Goal: Information Seeking & Learning: Check status

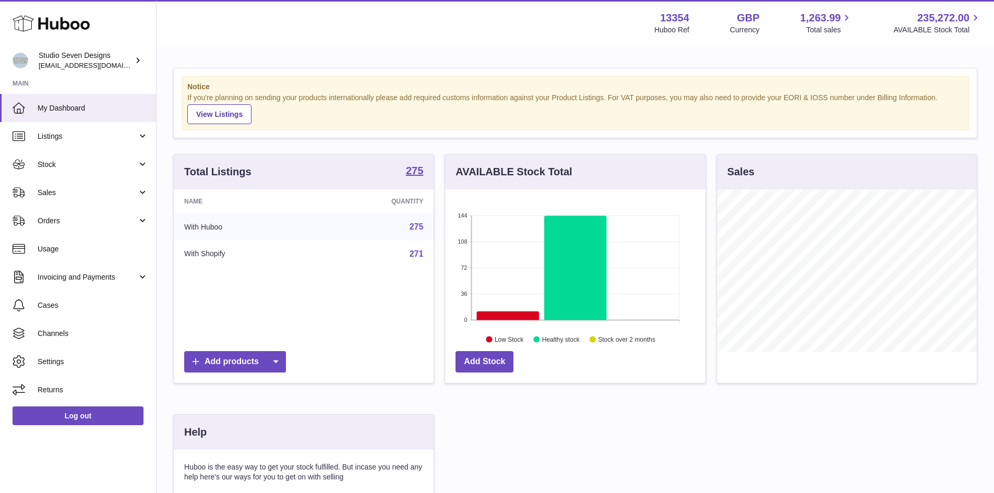
scroll to position [163, 260]
click at [134, 196] on span "Sales" at bounding box center [88, 193] width 100 height 10
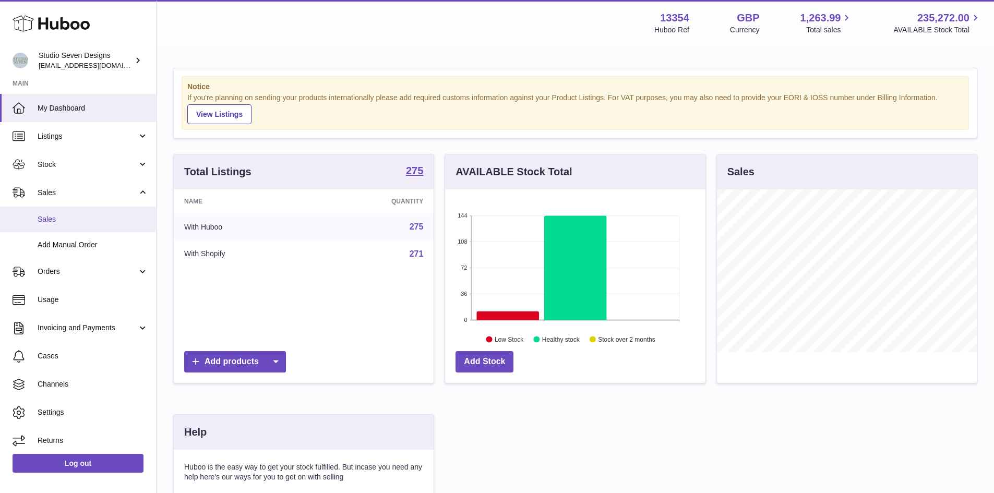
click at [71, 224] on link "Sales" at bounding box center [78, 220] width 156 height 26
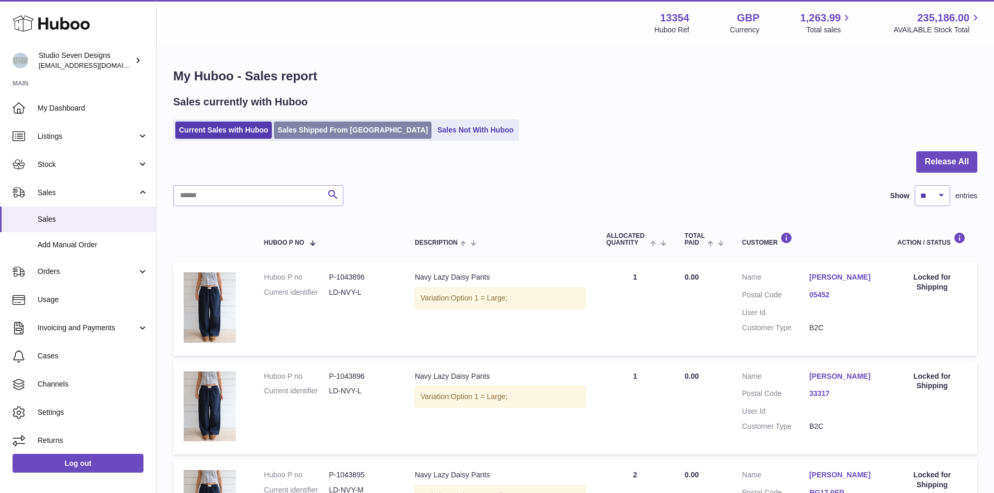
click at [322, 132] on link "Sales Shipped From [GEOGRAPHIC_DATA]" at bounding box center [353, 130] width 158 height 17
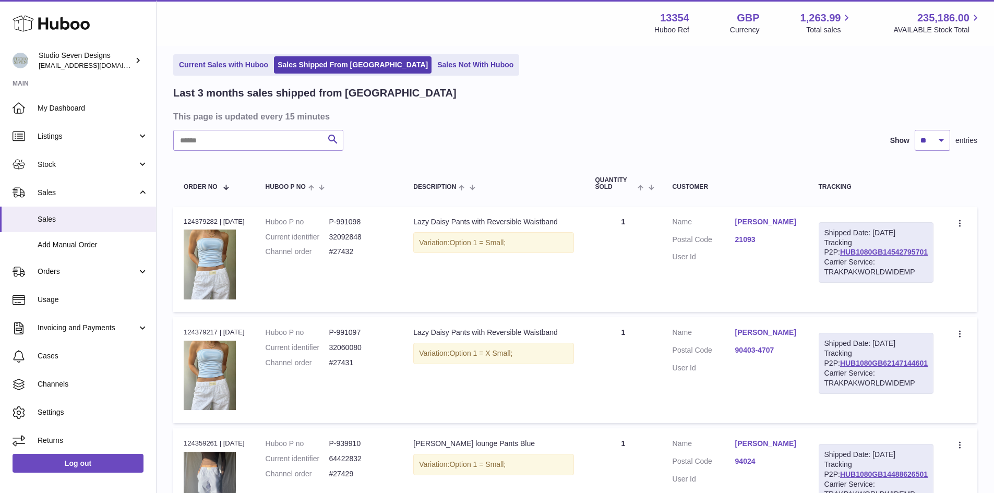
scroll to position [51, 0]
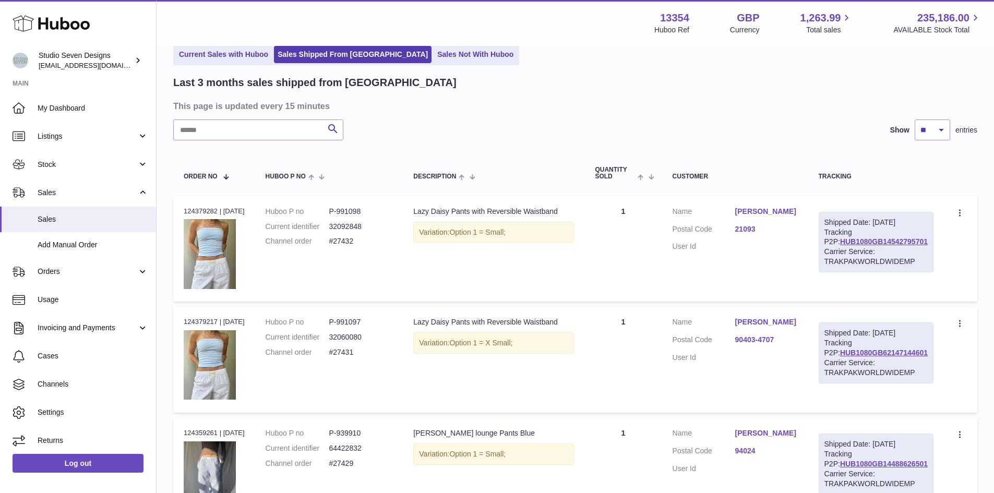
click at [773, 337] on link "90403-4707" at bounding box center [766, 340] width 63 height 10
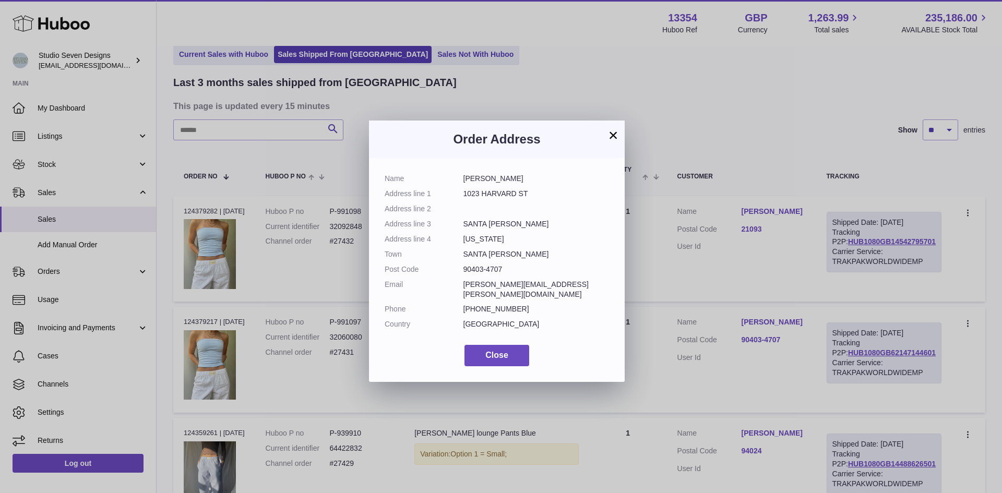
click at [615, 137] on button "×" at bounding box center [613, 135] width 13 height 13
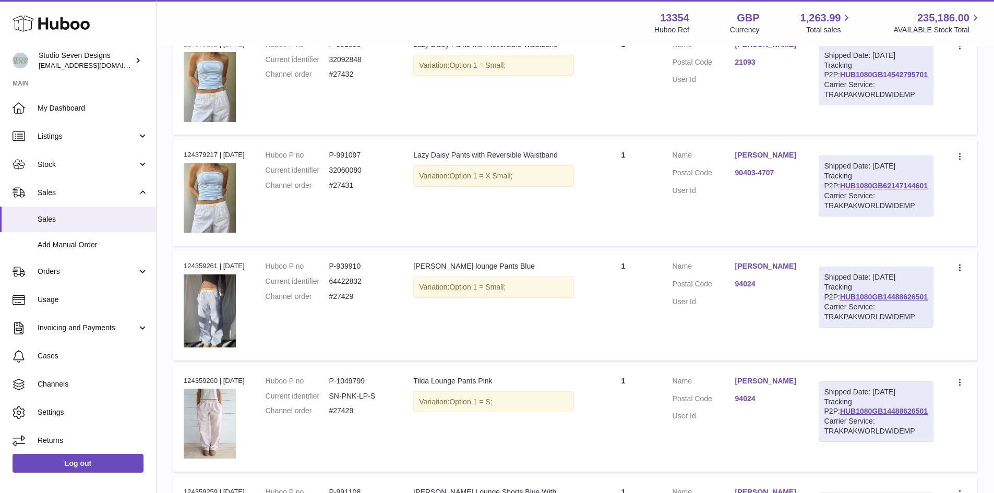
scroll to position [219, 0]
click at [754, 287] on link "94024" at bounding box center [766, 284] width 63 height 10
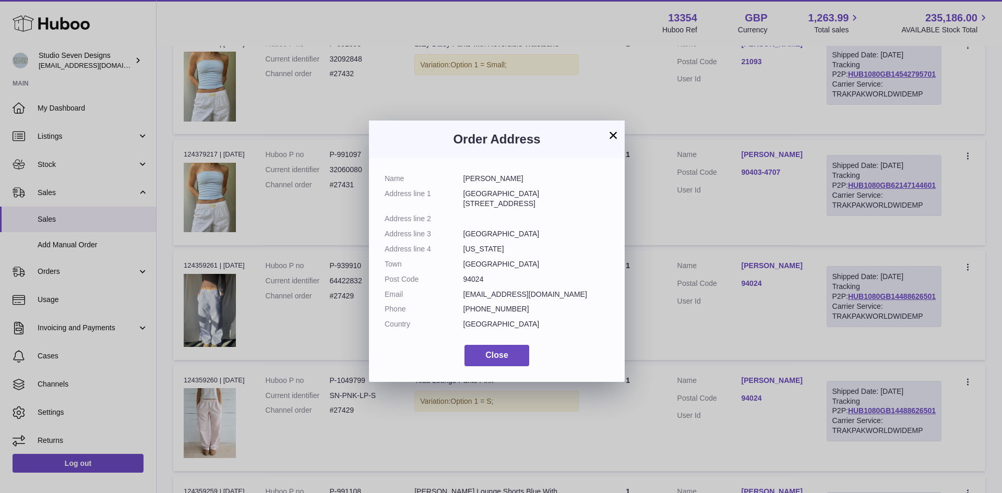
click at [728, 308] on div "× Order Address Name sophia kershaw Address line 1 Los Altos 394 Cuesta Drive A…" at bounding box center [501, 246] width 1002 height 493
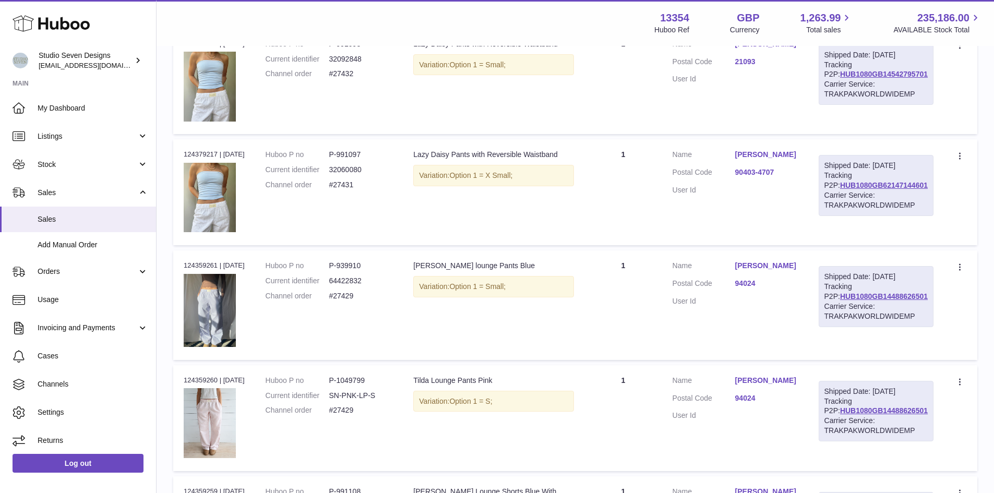
click at [750, 396] on link "94024" at bounding box center [766, 398] width 63 height 10
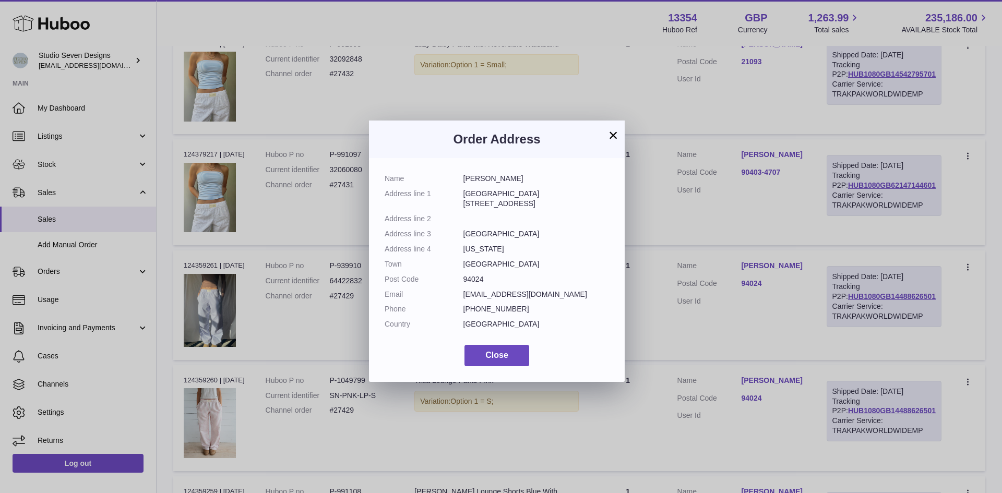
click at [692, 327] on div "× Order Address Name sophia kershaw Address line 1 Los Altos 394 Cuesta Drive A…" at bounding box center [501, 246] width 1002 height 493
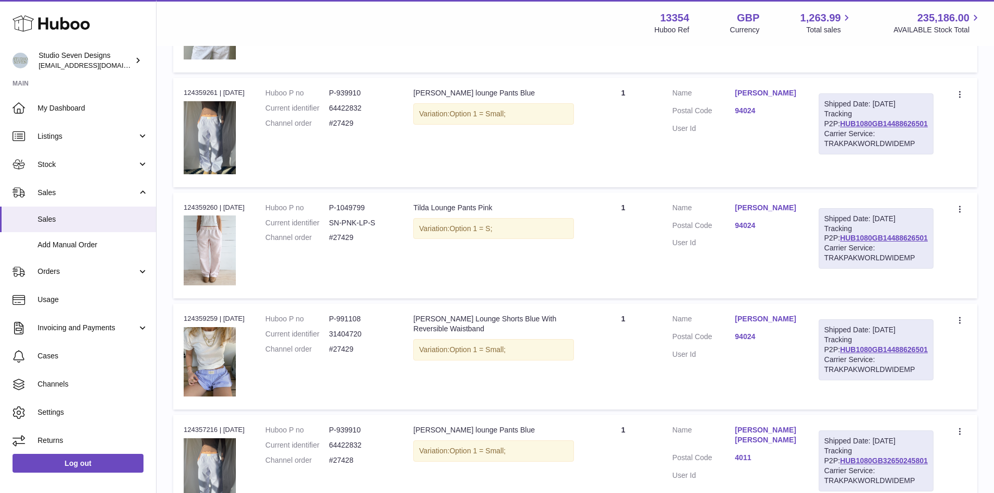
scroll to position [393, 0]
click at [759, 337] on link "94024" at bounding box center [766, 335] width 63 height 10
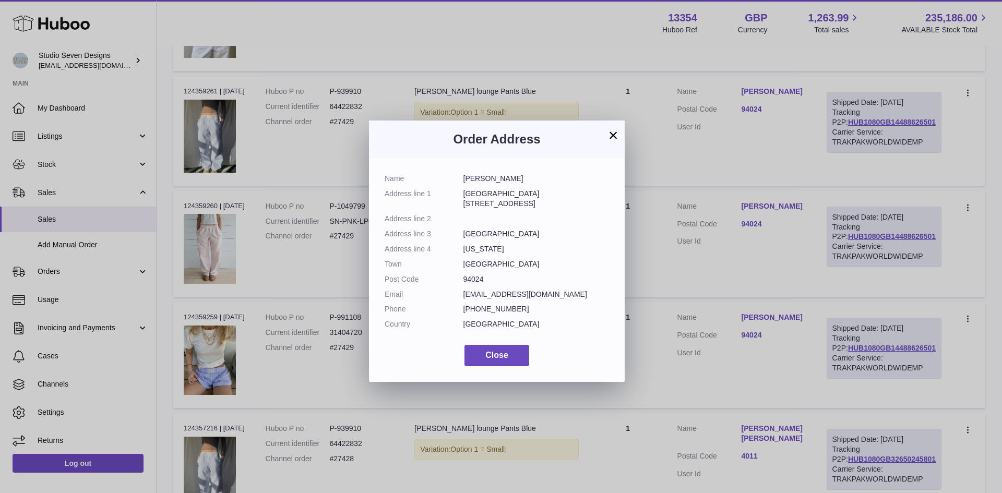
click at [682, 332] on div "× Order Address Name sophia kershaw Address line 1 Los Altos 394 Cuesta Drive A…" at bounding box center [501, 246] width 1002 height 493
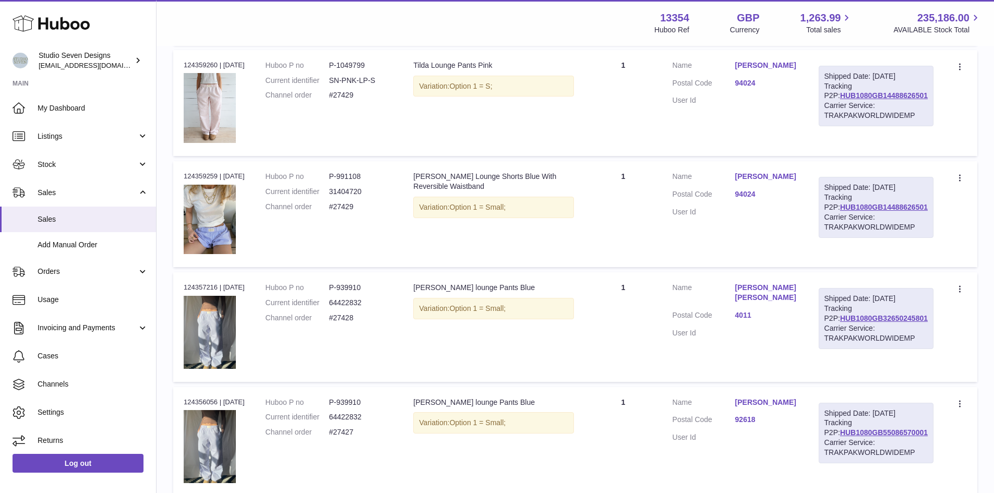
scroll to position [546, 0]
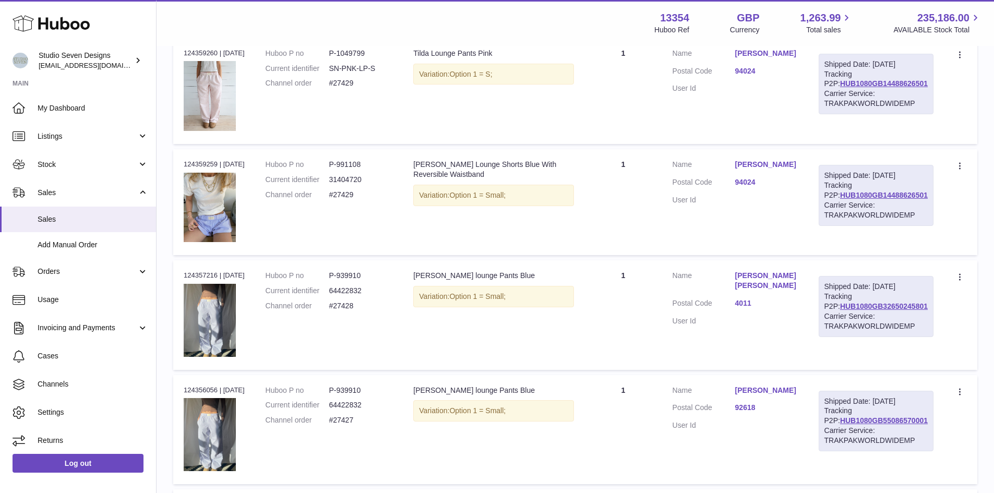
click at [746, 298] on link "4011" at bounding box center [766, 303] width 63 height 10
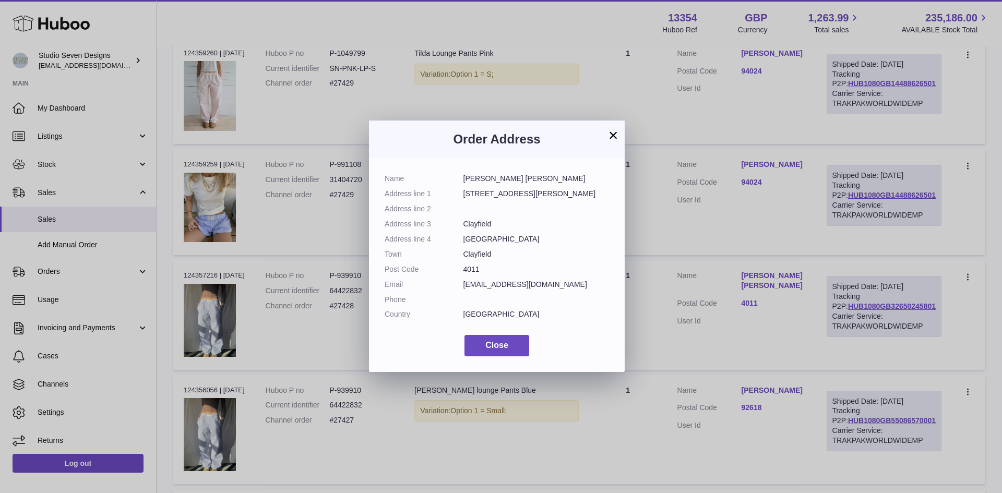
click at [687, 310] on div "× Order Address Name sarah sarah Address line 1 54 Reeve Street Address line 2 …" at bounding box center [501, 246] width 1002 height 493
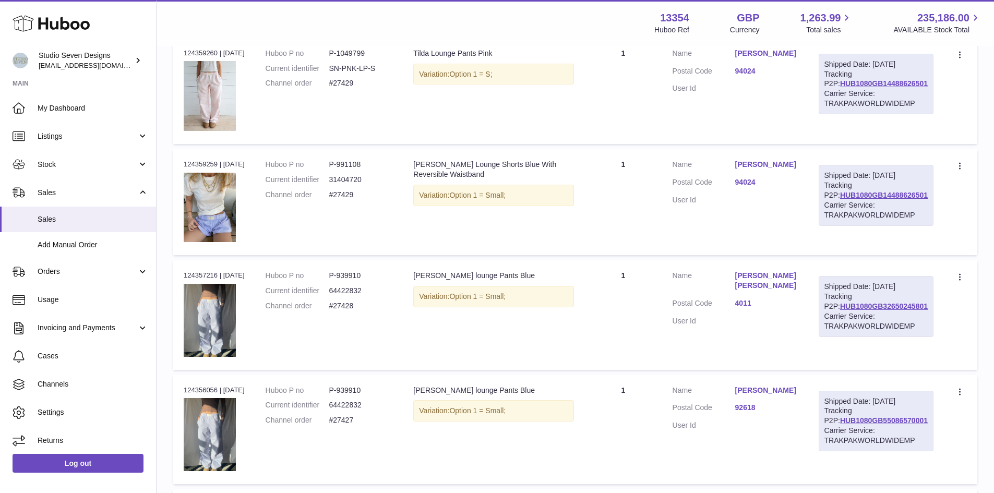
click at [756, 406] on link "92618" at bounding box center [766, 408] width 63 height 10
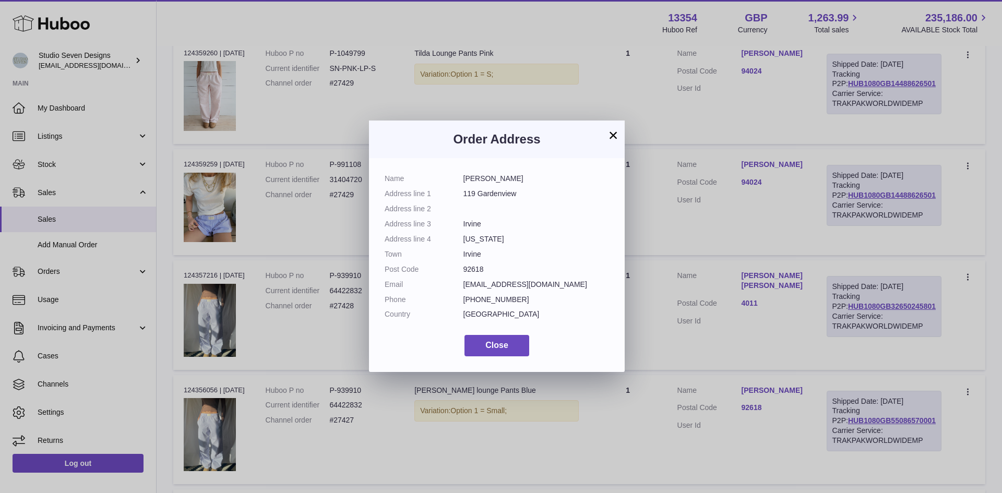
click at [727, 341] on div "× Order Address Name chloe Kuang Address line 1 119 Gardenview Address line 2 A…" at bounding box center [501, 246] width 1002 height 493
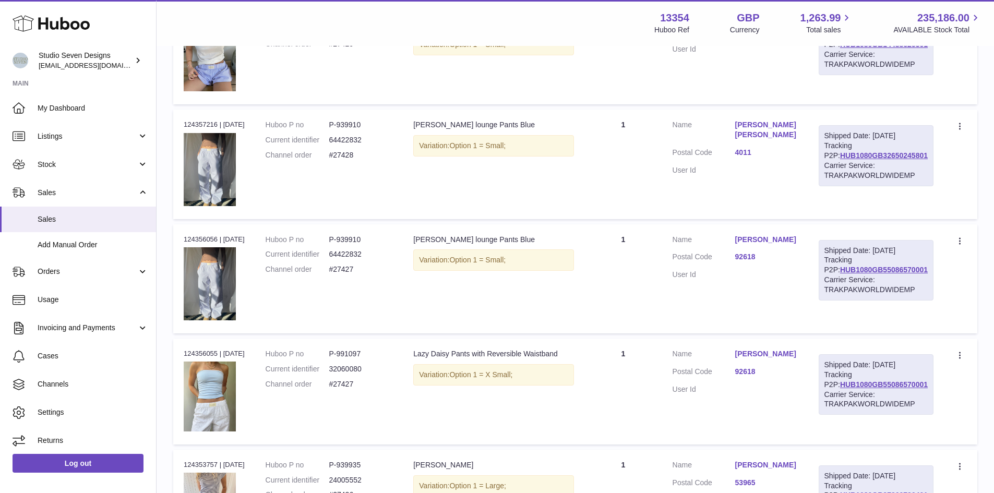
scroll to position [697, 0]
click at [750, 370] on link "92618" at bounding box center [766, 371] width 63 height 10
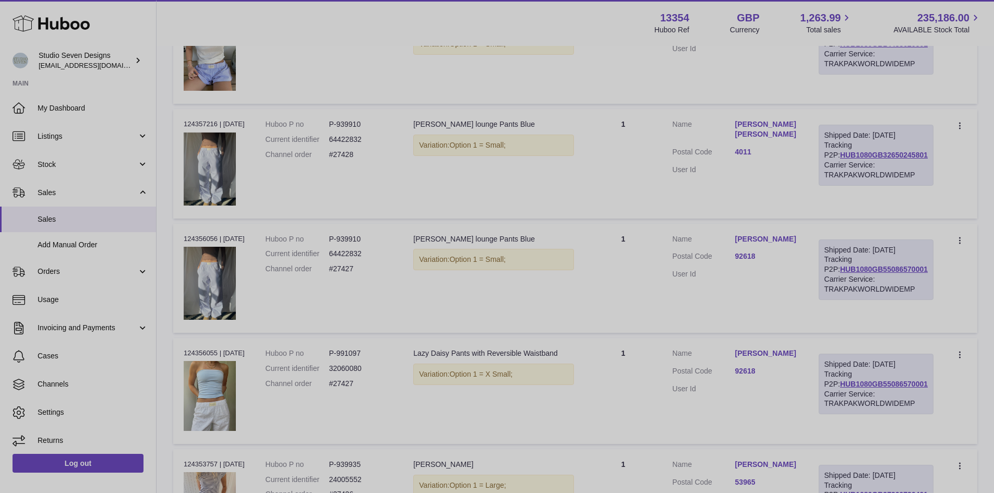
click at [691, 299] on div at bounding box center [497, 246] width 994 height 493
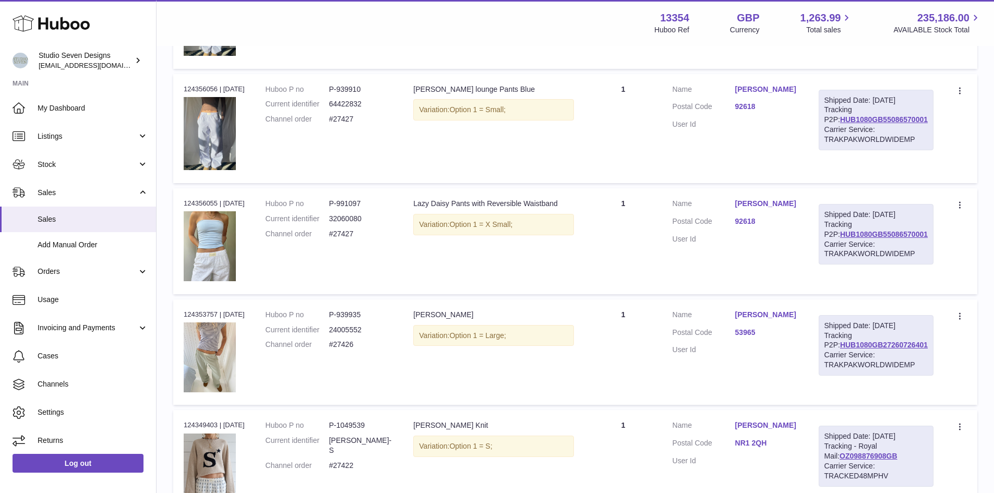
scroll to position [847, 0]
click at [750, 330] on link "53965" at bounding box center [766, 332] width 63 height 10
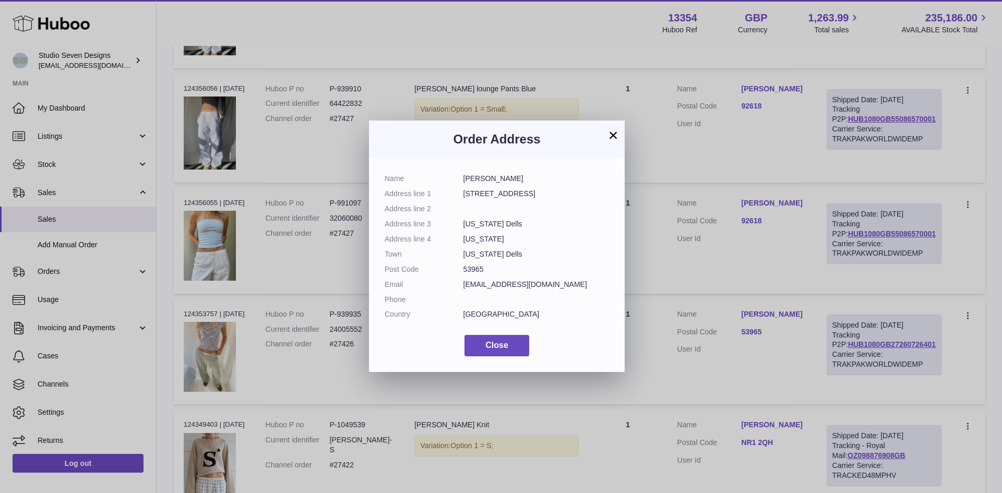
click at [778, 381] on div "× Order Address Name Natalie Backhaus Address line 1 1608 Pleasant View Dr Addr…" at bounding box center [501, 246] width 1002 height 493
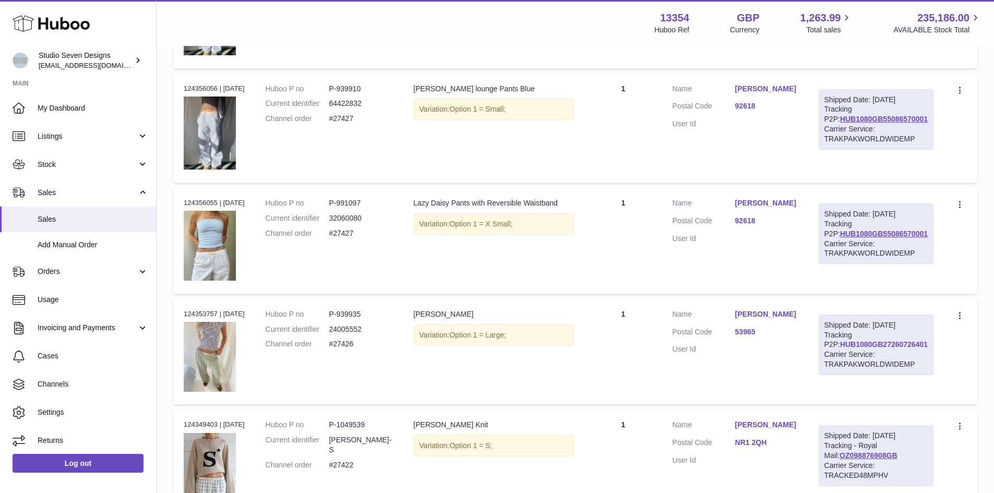
click at [872, 349] on link "HUB1080GB27260726401" at bounding box center [884, 344] width 88 height 8
drag, startPoint x: 930, startPoint y: 354, endPoint x: 826, endPoint y: 357, distance: 104.4
click at [826, 357] on td "Shipped Date: 9th Sep 2025 Tracking P2P: HUB1080GB27260726401 Carrier Service: …" at bounding box center [876, 352] width 136 height 106
copy link "HUB1080GB27260726401"
